Goal: Information Seeking & Learning: Learn about a topic

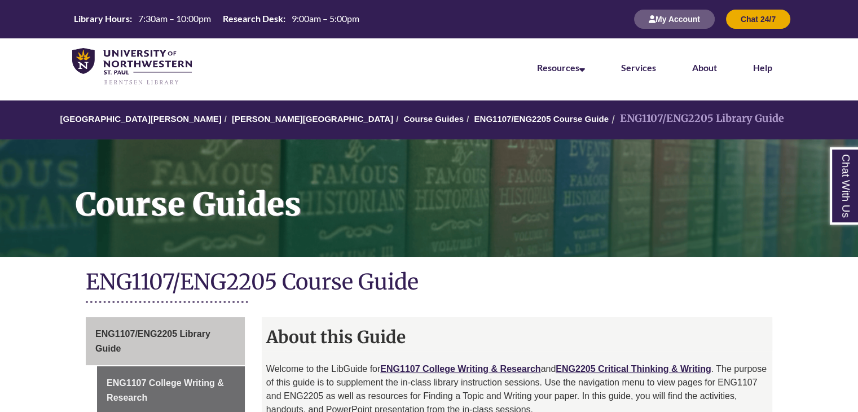
scroll to position [360, 0]
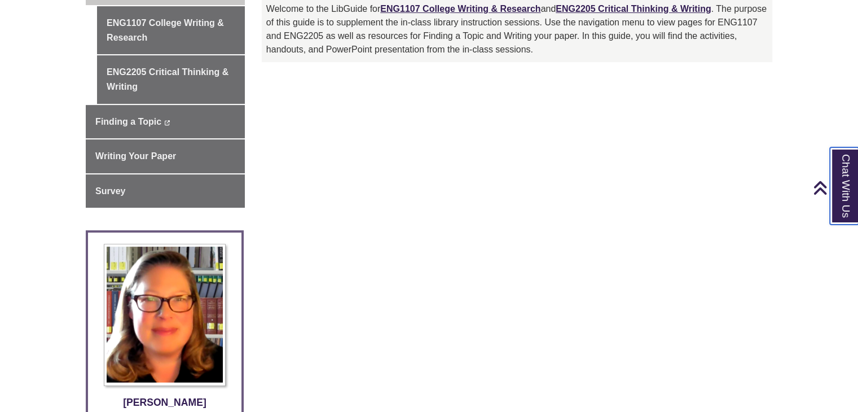
click at [850, 198] on link "Chat With Us" at bounding box center [844, 185] width 29 height 77
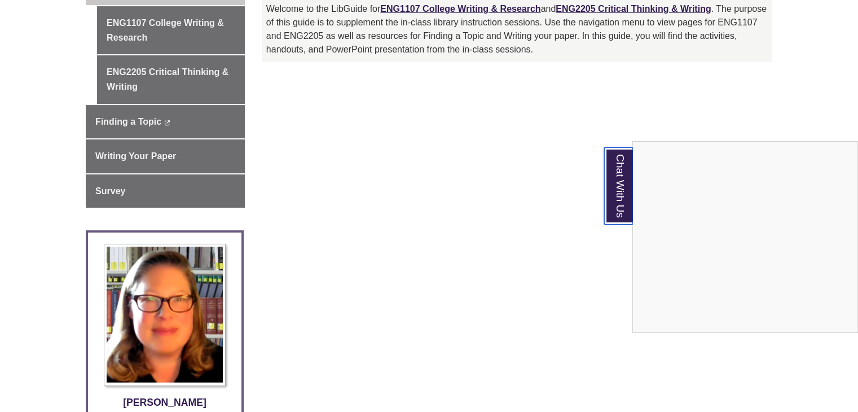
click at [612, 204] on link "Chat With Us" at bounding box center [618, 185] width 29 height 77
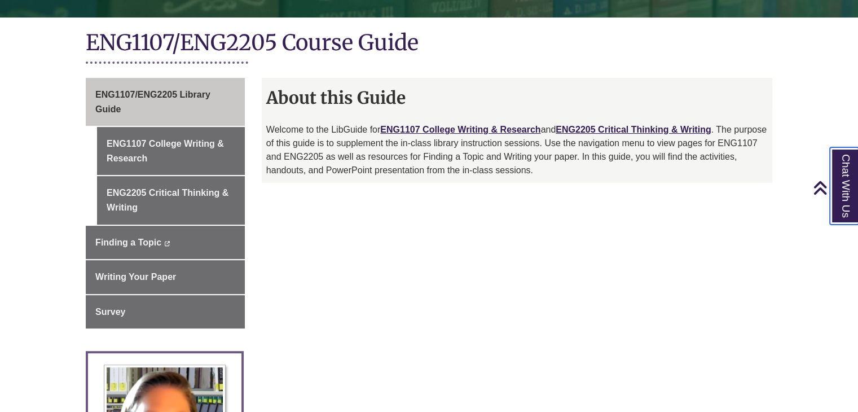
scroll to position [191, 0]
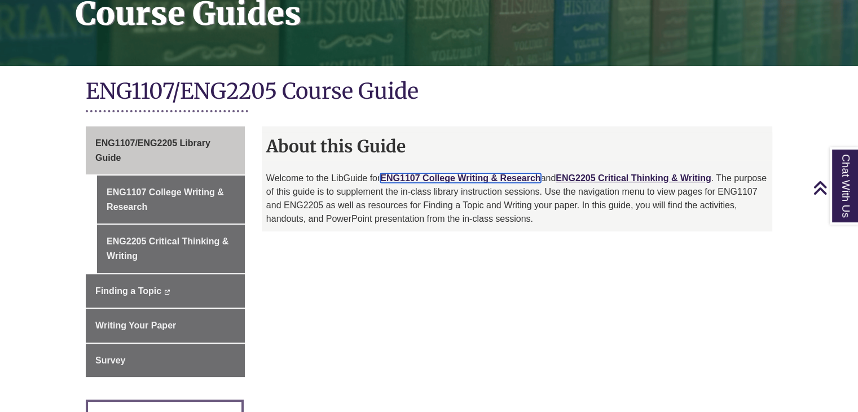
click at [497, 175] on link "ENG1107 College Writing & Research" at bounding box center [460, 178] width 160 height 10
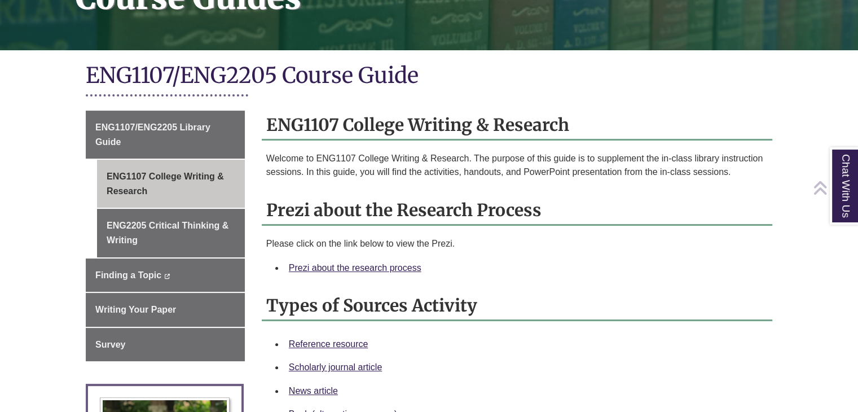
scroll to position [226, 0]
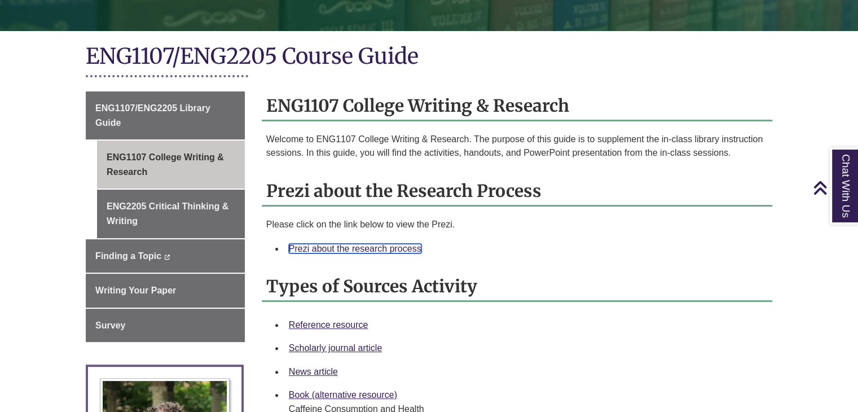
click at [386, 246] on link "Prezi about the research process" at bounding box center [355, 249] width 133 height 10
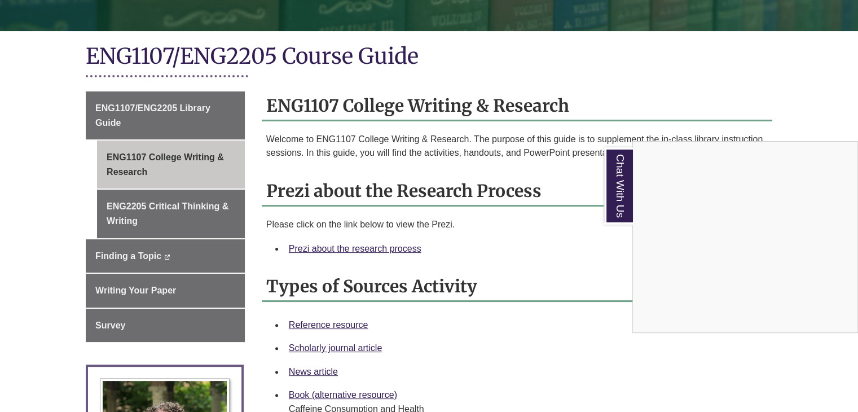
click at [361, 247] on div "Chat With Us" at bounding box center [429, 206] width 858 height 412
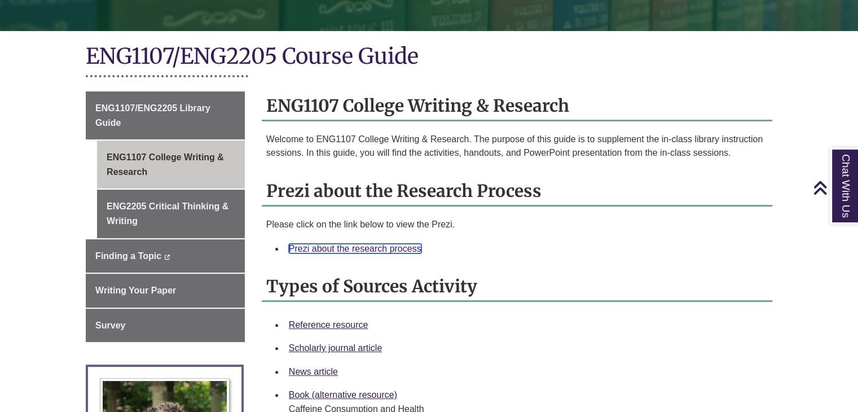
click at [318, 249] on link "Prezi about the research process" at bounding box center [355, 249] width 133 height 10
